Goal: Information Seeking & Learning: Learn about a topic

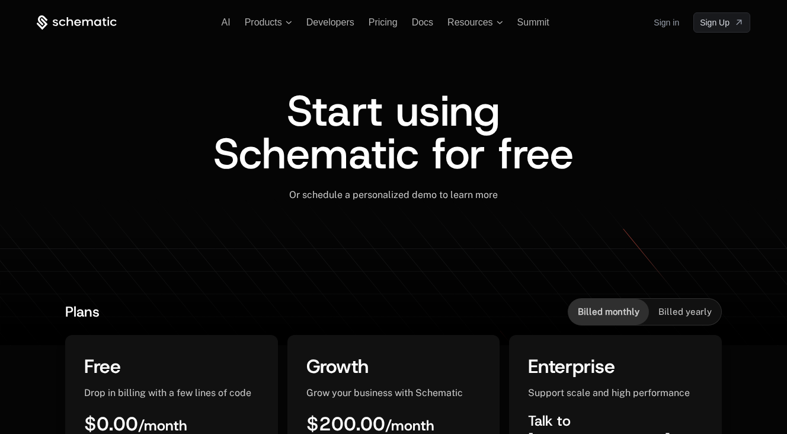
scroll to position [4, 0]
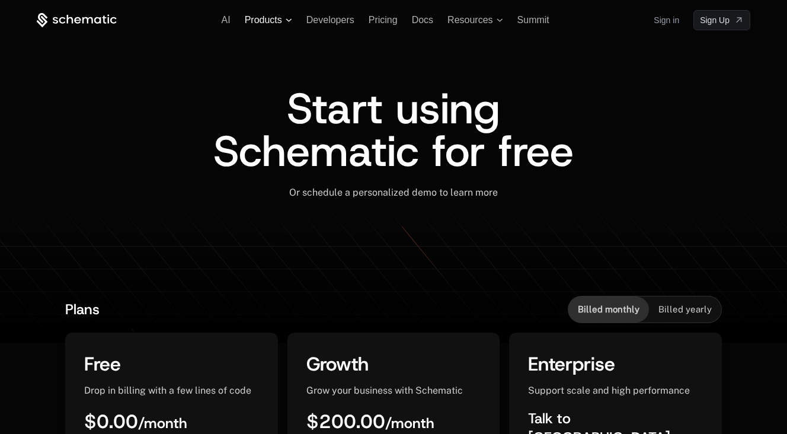
click at [264, 19] on span "Products" at bounding box center [263, 20] width 37 height 11
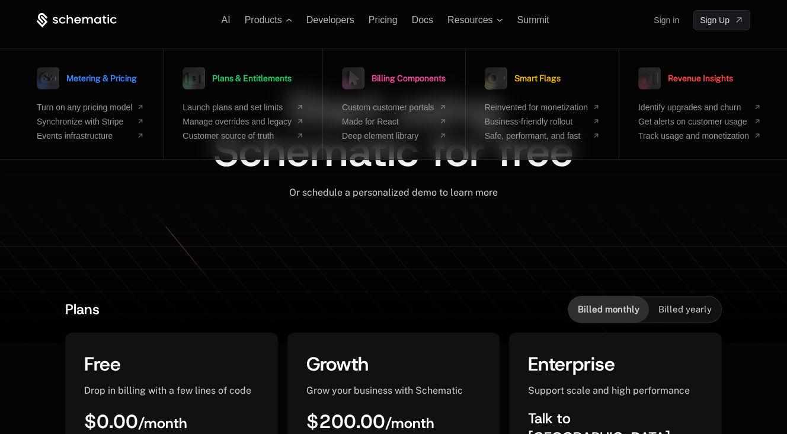
click at [443, 213] on div "Or schedule a personalized demo to learn more ﻿" at bounding box center [394, 201] width 714 height 28
click at [556, 206] on div "Or schedule a personalized demo to learn more ﻿" at bounding box center [394, 201] width 714 height 28
click at [473, 23] on span "Resources" at bounding box center [469, 20] width 45 height 11
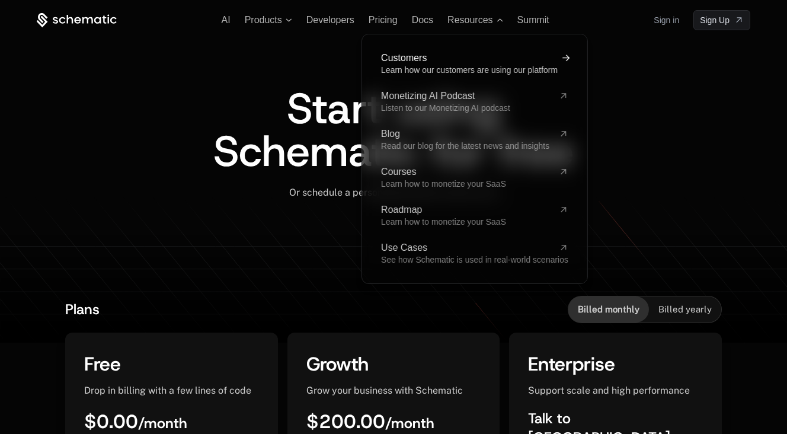
click at [455, 68] on span "Learn how our customers are using our platform" at bounding box center [469, 69] width 177 height 9
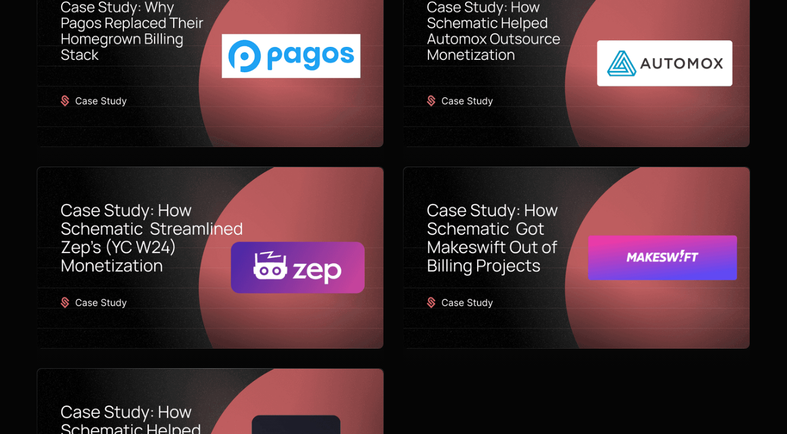
scroll to position [613, 0]
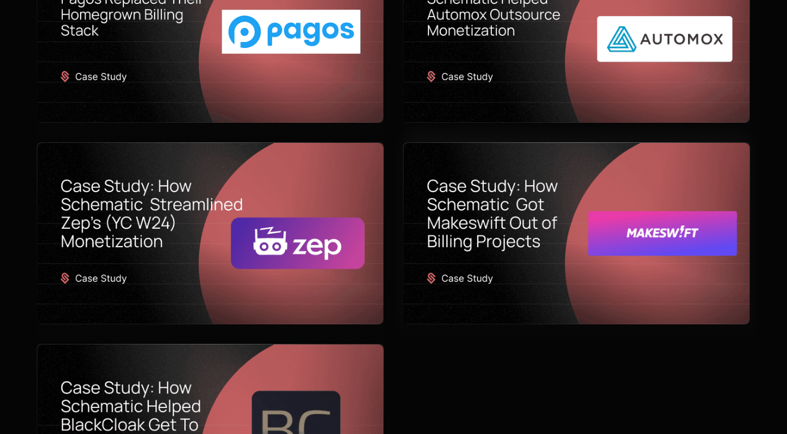
click at [468, 211] on img at bounding box center [577, 234] width 346 height 182
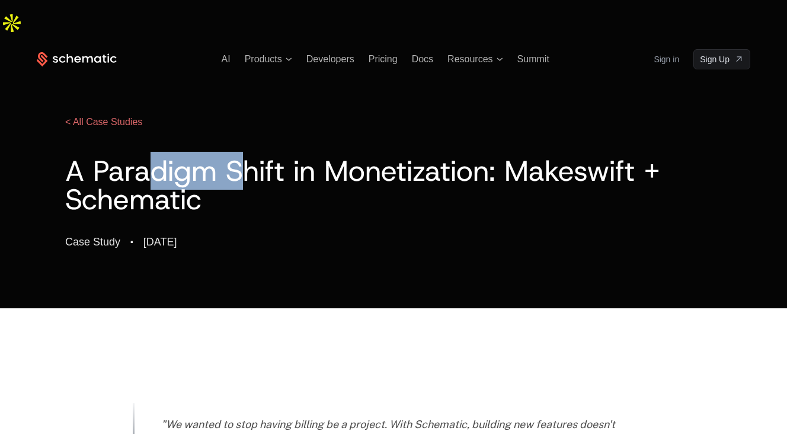
drag, startPoint x: 154, startPoint y: 138, endPoint x: 252, endPoint y: 141, distance: 98.4
click at [252, 156] on h1 "A Paradigm Shift in Monetization: Makeswift + Schematic" at bounding box center [393, 184] width 657 height 57
click at [385, 156] on h1 "A Paradigm Shift in Monetization: Makeswift + Schematic" at bounding box center [393, 184] width 657 height 57
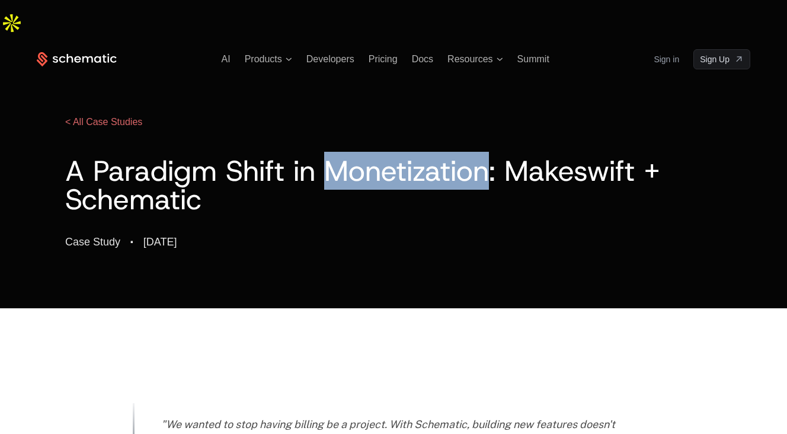
click at [385, 156] on h1 "A Paradigm Shift in Monetization: Makeswift + Schematic" at bounding box center [393, 184] width 657 height 57
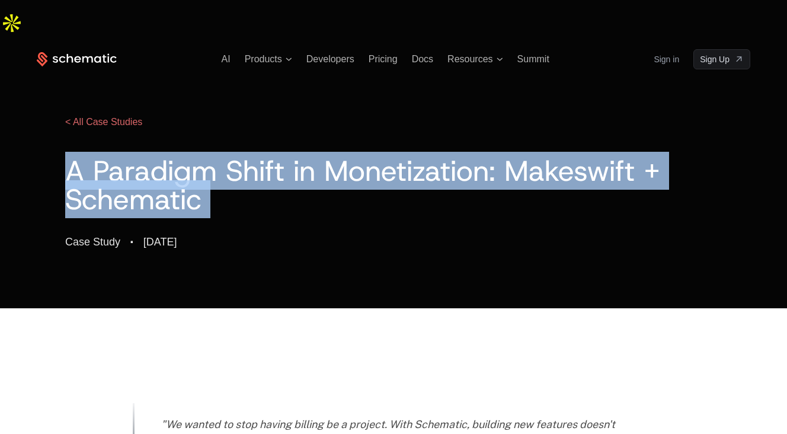
click at [385, 156] on h1 "A Paradigm Shift in Monetization: Makeswift + Schematic" at bounding box center [393, 184] width 657 height 57
click at [519, 156] on h1 "A Paradigm Shift in Monetization: Makeswift + Schematic" at bounding box center [393, 184] width 657 height 57
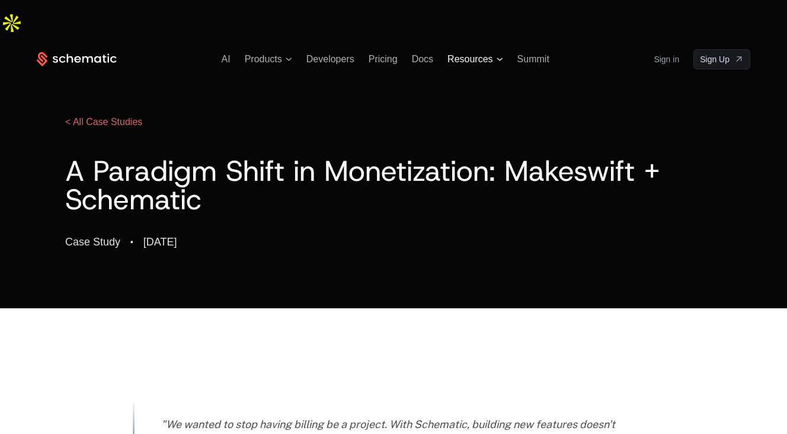
click at [478, 54] on span "Resources" at bounding box center [469, 59] width 45 height 11
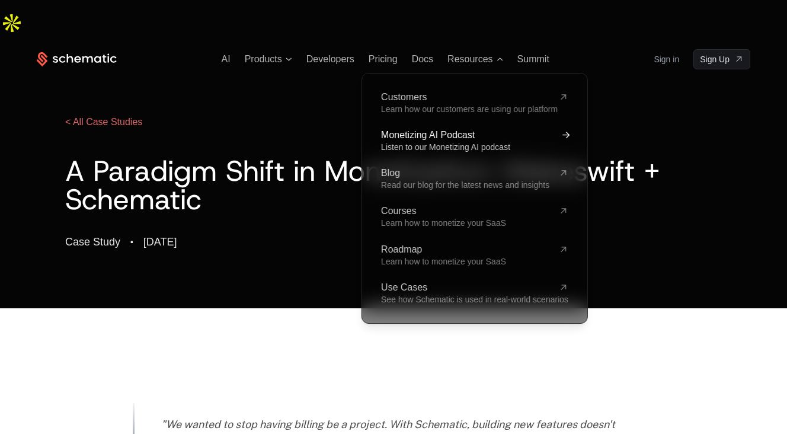
click at [427, 142] on span "Listen to our Monetizing AI podcast" at bounding box center [445, 146] width 129 height 9
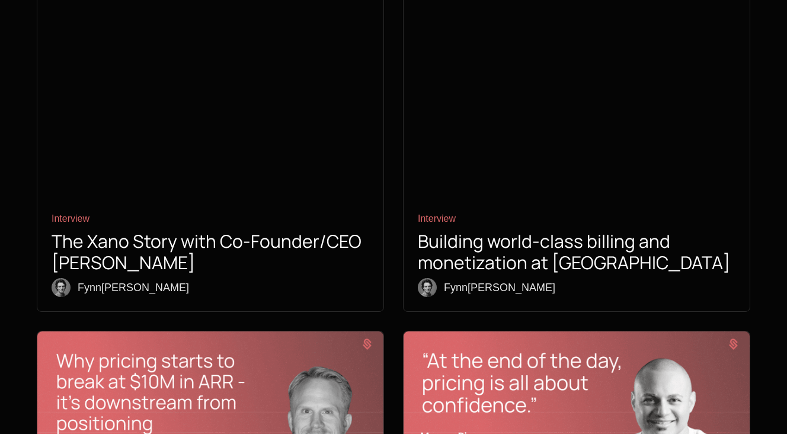
scroll to position [677, 0]
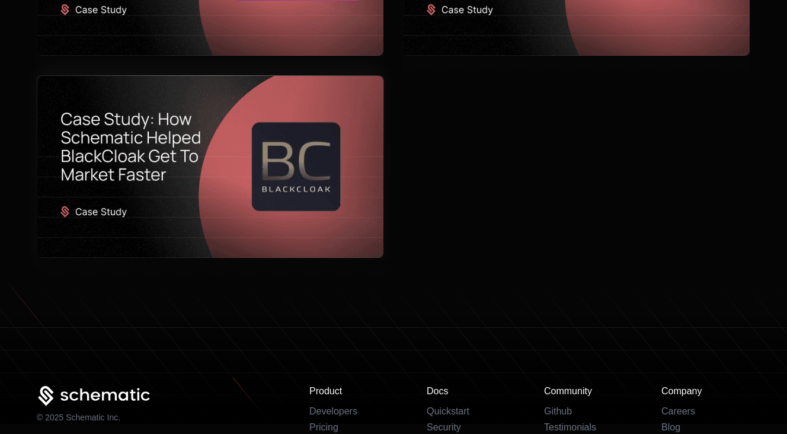
scroll to position [1002, 0]
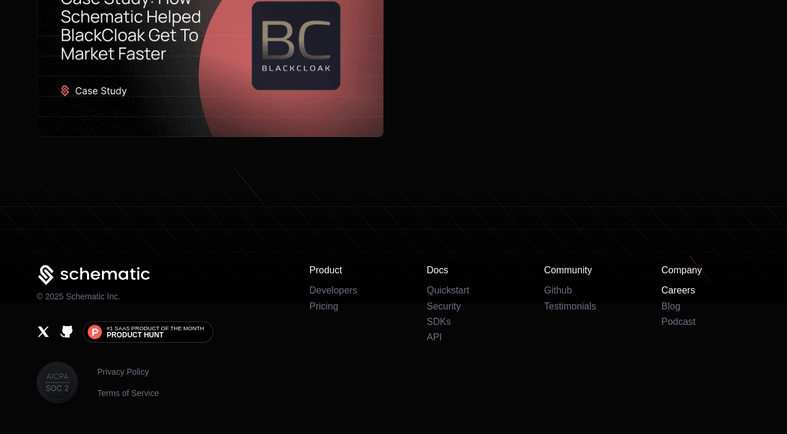
click at [686, 285] on link "Careers" at bounding box center [678, 290] width 34 height 10
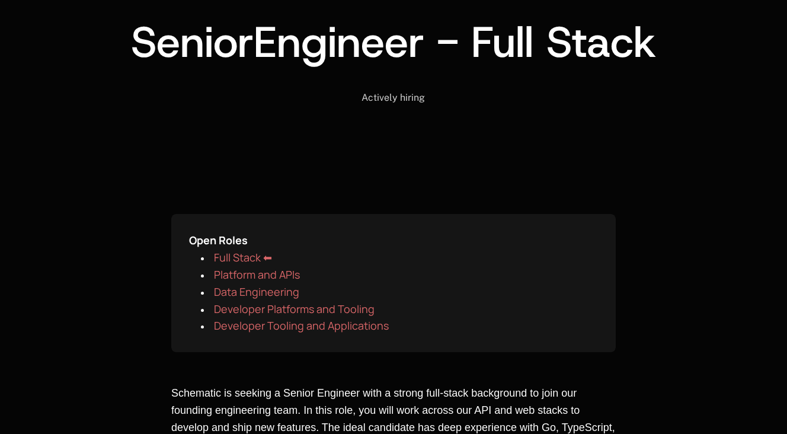
scroll to position [430, 0]
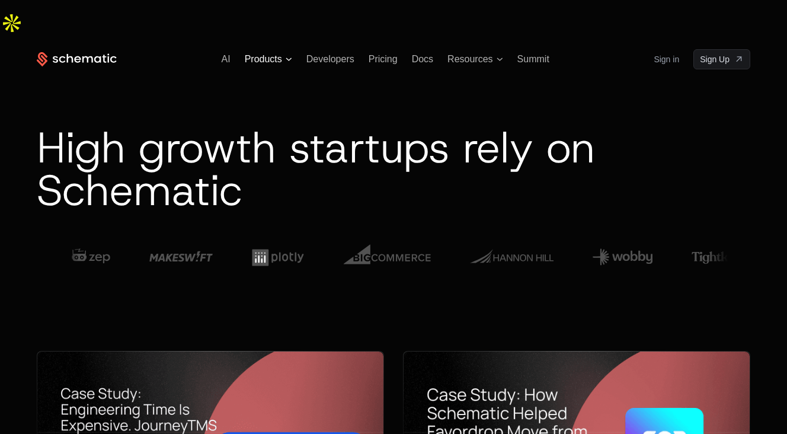
click at [276, 54] on span "Products" at bounding box center [263, 59] width 37 height 11
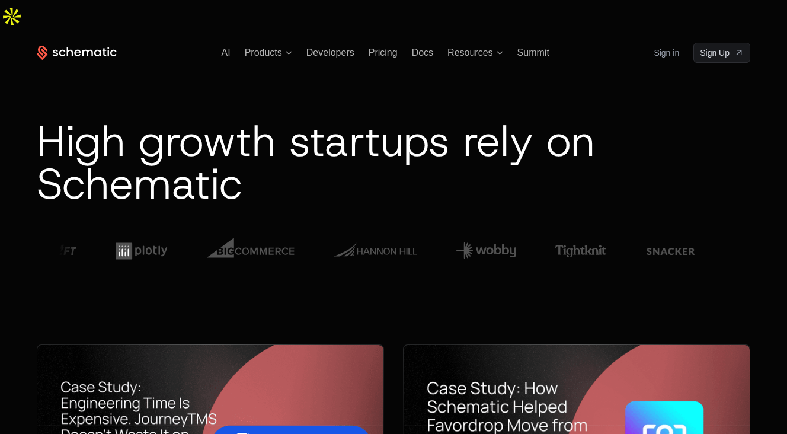
scroll to position [9, 0]
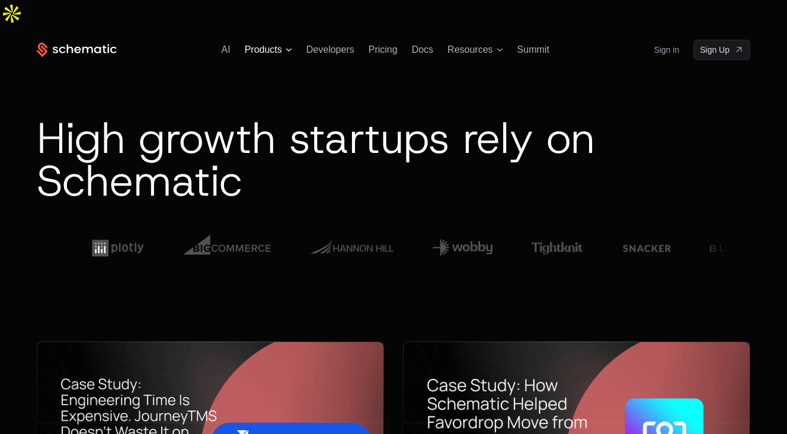
click at [263, 44] on span "Products" at bounding box center [263, 49] width 37 height 11
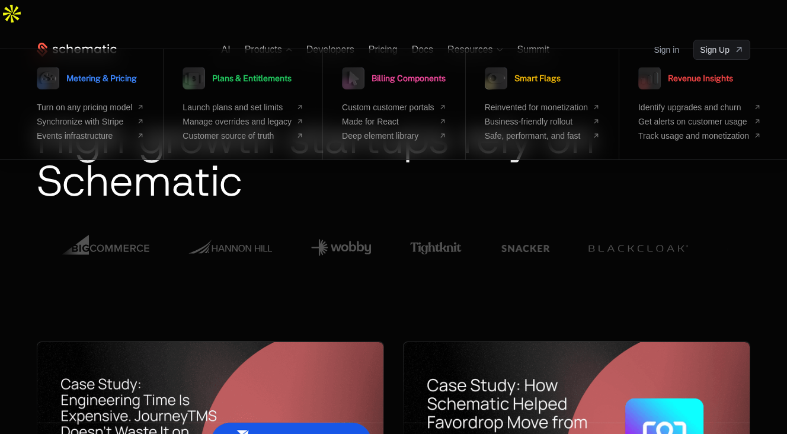
scroll to position [0, 0]
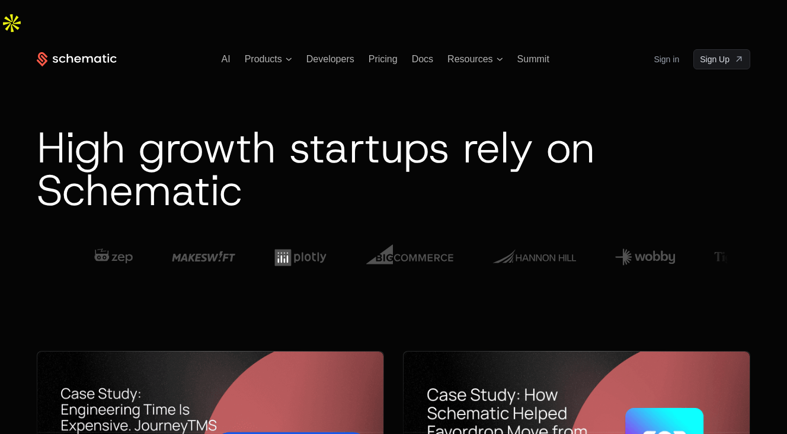
click at [376, 164] on h1 "High growth startups rely on Schematic" at bounding box center [394, 168] width 714 height 85
